Goal: Information Seeking & Learning: Learn about a topic

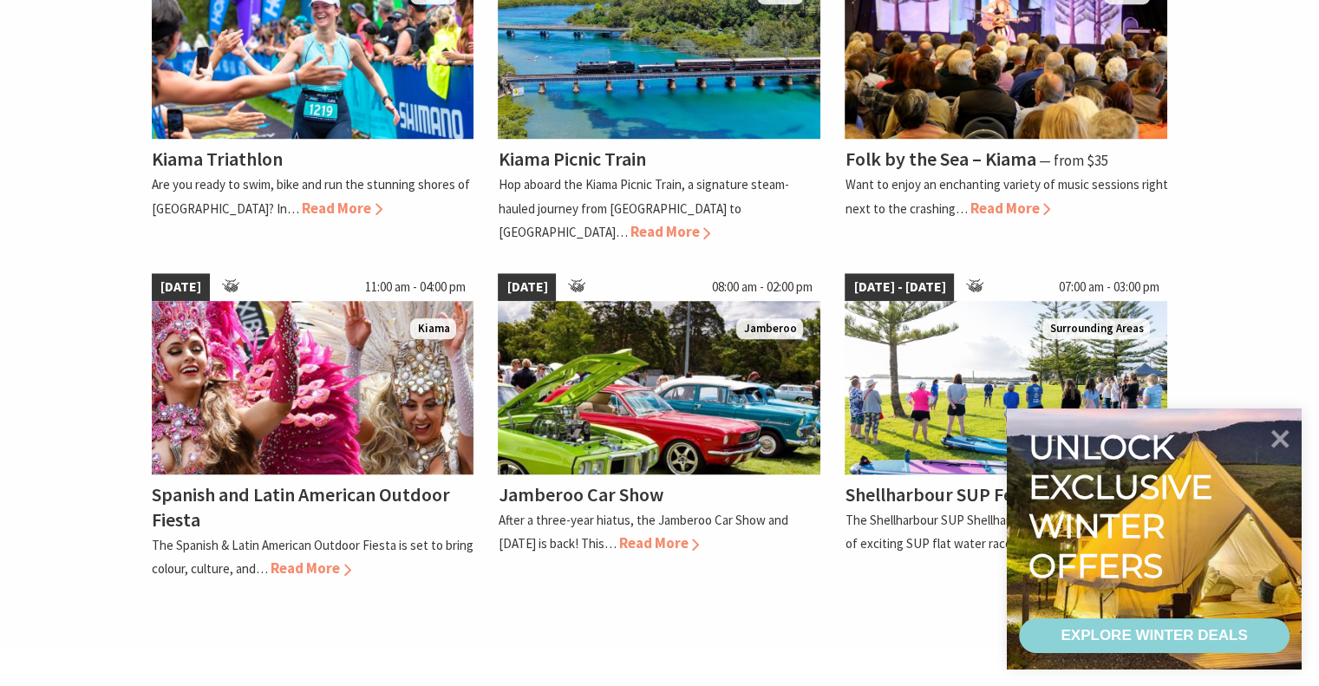
scroll to position [1324, 0]
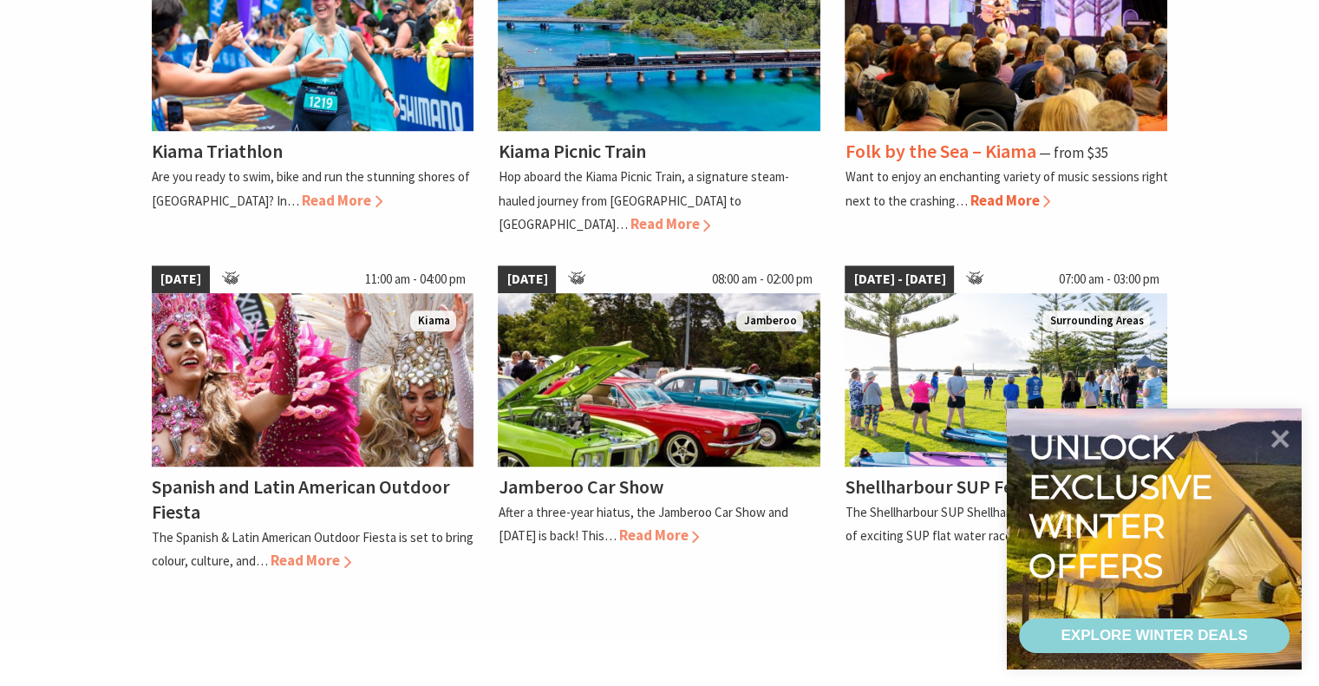
click at [957, 156] on h4 "Folk by the Sea – Kiama" at bounding box center [939, 151] width 191 height 24
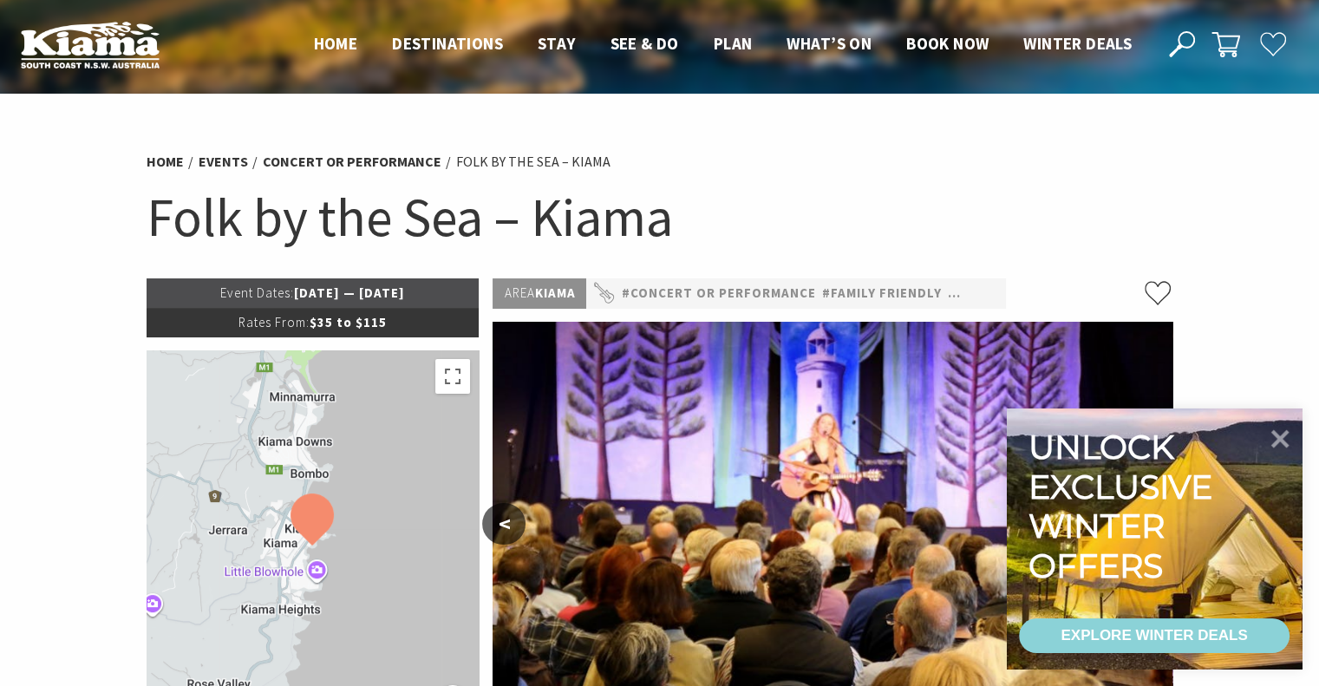
drag, startPoint x: 440, startPoint y: 291, endPoint x: 160, endPoint y: 296, distance: 280.0
click at [160, 296] on p "Event Dates: 12 Sep 2025 — 14 Sep 2025" at bounding box center [313, 292] width 333 height 29
copy p "Event Dates: 12 Sep 2025 — 14 Sep 2025"
